Goal: Task Accomplishment & Management: Use online tool/utility

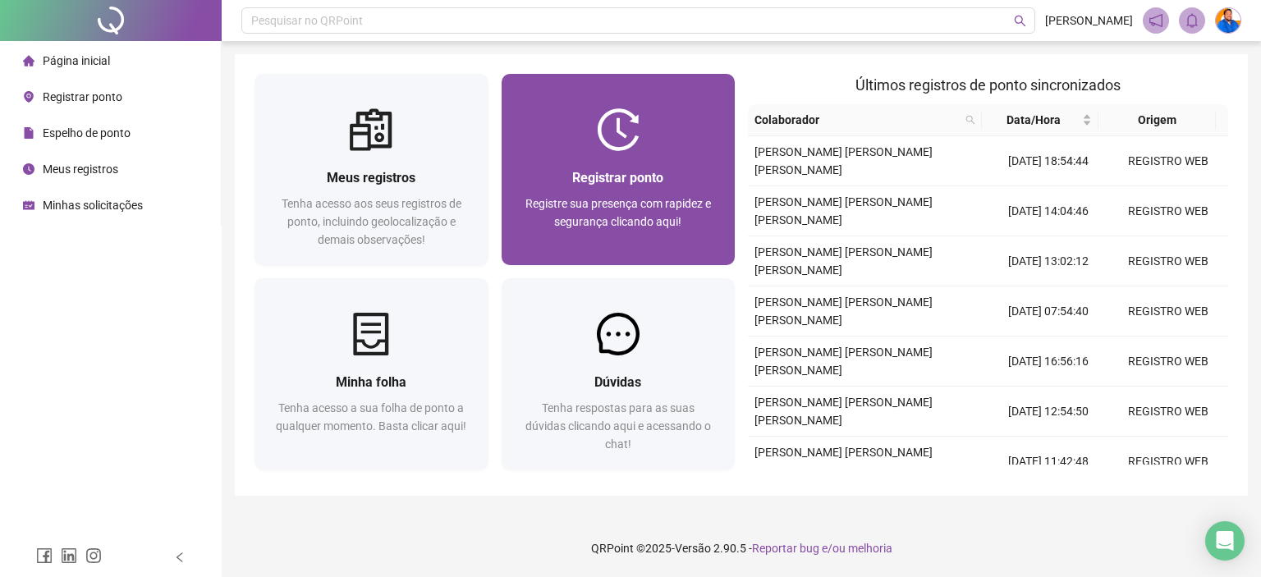
click at [679, 181] on div "Registrar ponto" at bounding box center [618, 177] width 195 height 21
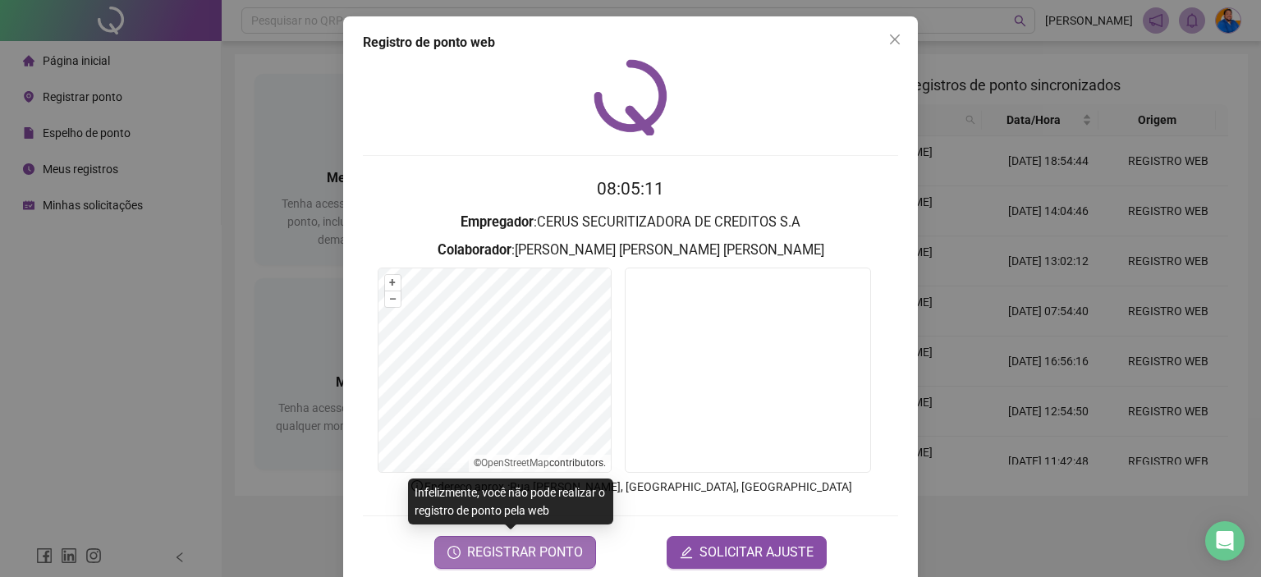
click at [552, 551] on span "REGISTRAR PONTO" at bounding box center [525, 553] width 116 height 20
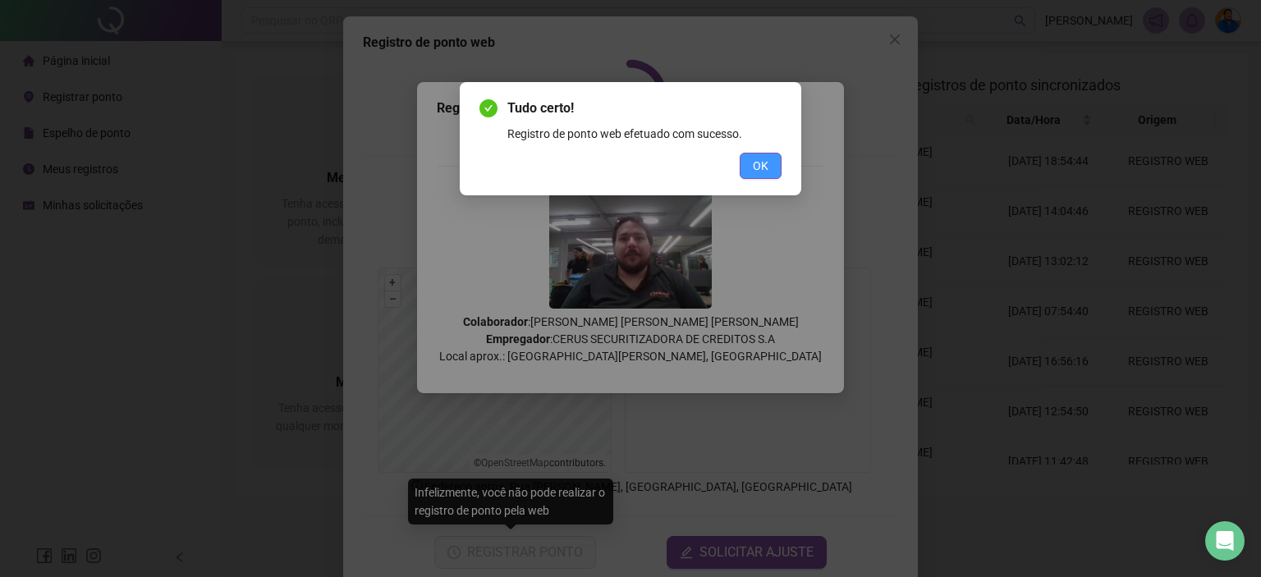
click at [767, 165] on span "OK" at bounding box center [761, 166] width 16 height 18
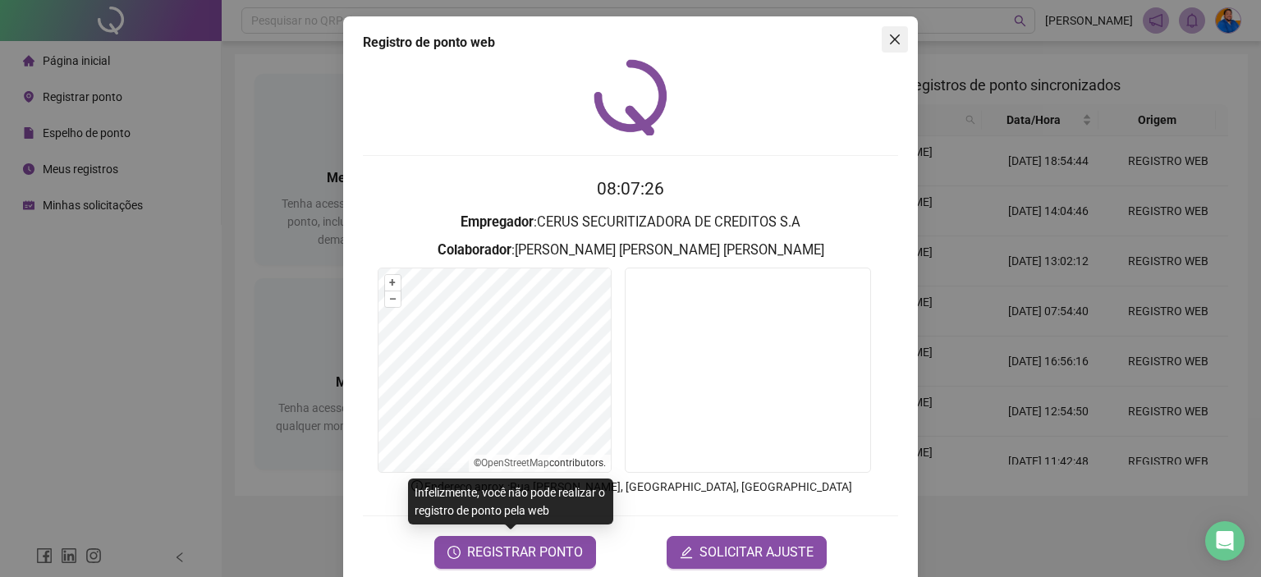
click at [888, 37] on icon "close" at bounding box center [894, 39] width 13 height 13
